Goal: Information Seeking & Learning: Learn about a topic

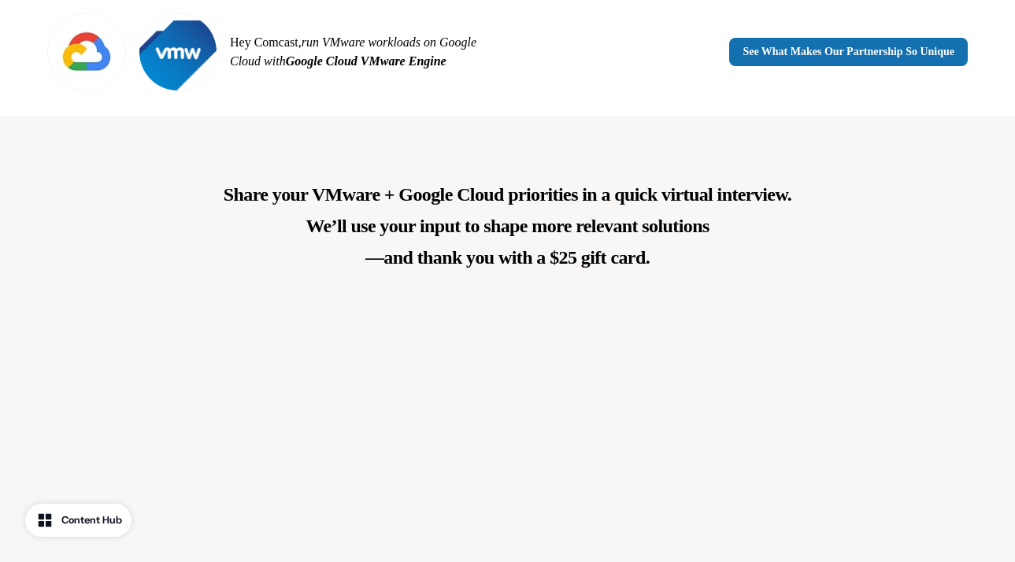
scroll to position [1496, 0]
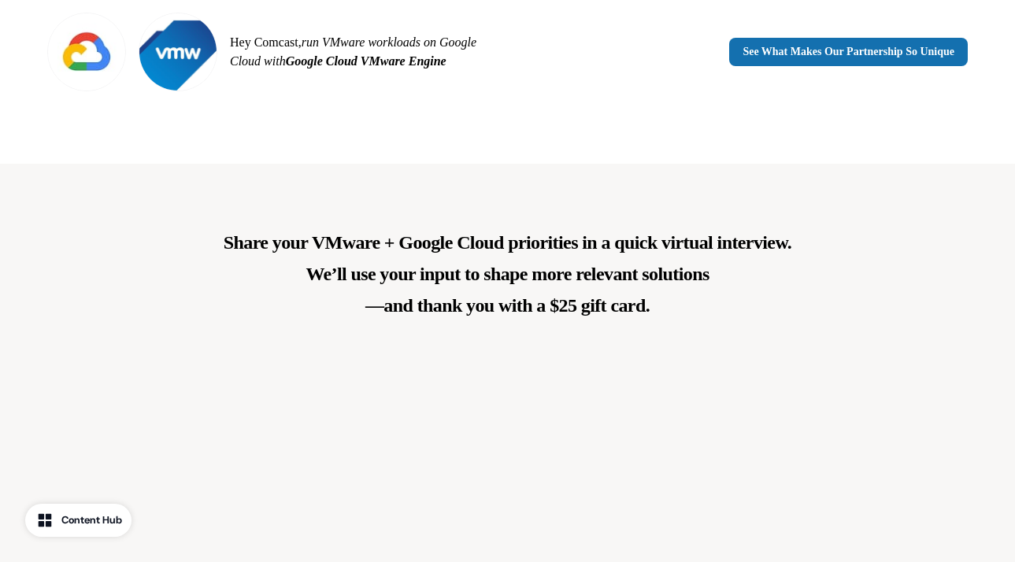
drag, startPoint x: 229, startPoint y: 239, endPoint x: 327, endPoint y: 250, distance: 98.2
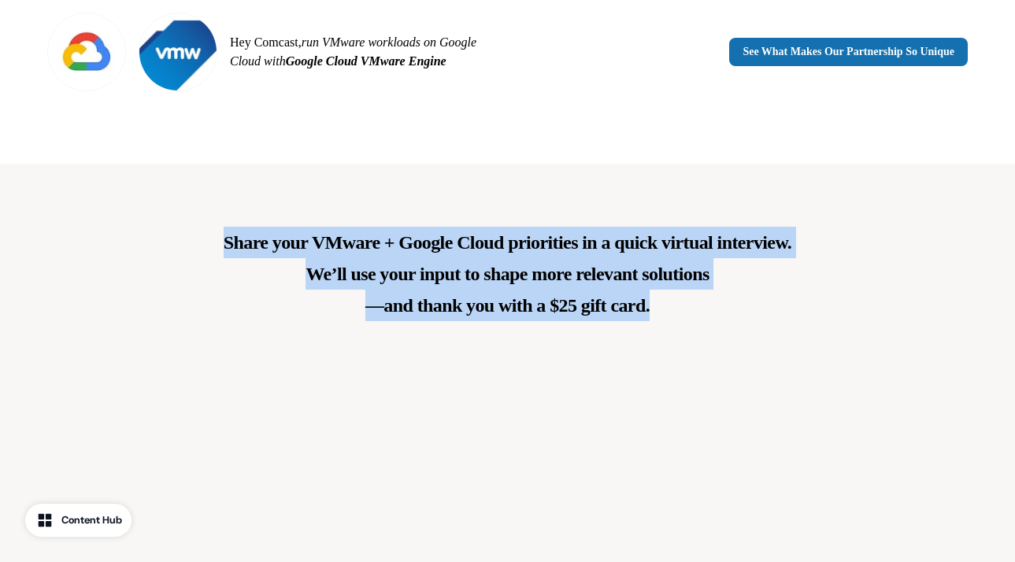
drag, startPoint x: 224, startPoint y: 239, endPoint x: 657, endPoint y: 304, distance: 438.5
click at [657, 304] on p "Share your VMware + Google Cloud priorities in a quick virtual interview. We’ll…" at bounding box center [508, 274] width 568 height 94
copy p "Share your VMware + Google Cloud priorities in a quick virtual interview. We’ll…"
